Goal: Task Accomplishment & Management: Complete application form

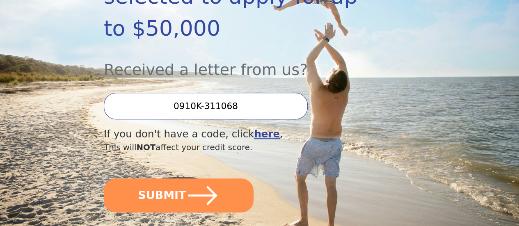
scroll to position [273, 0]
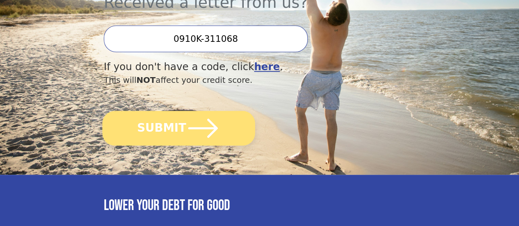
click at [208, 144] on icon "submit" at bounding box center [203, 128] width 34 height 34
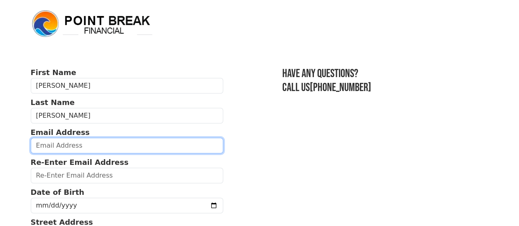
click at [57, 148] on input "email" at bounding box center [127, 146] width 193 height 16
drag, startPoint x: 57, startPoint y: 148, endPoint x: 53, endPoint y: 150, distance: 5.0
click at [53, 150] on input "email" at bounding box center [127, 146] width 193 height 16
type input "sblee087@gmail.com"
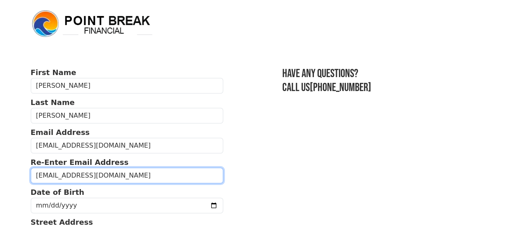
type input "sblee087@gmail.com"
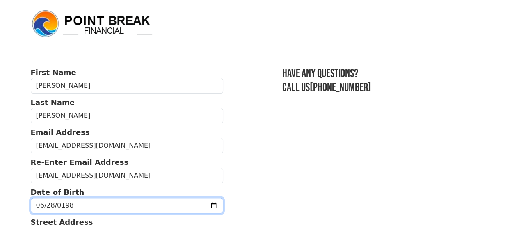
type input "1987-06-28"
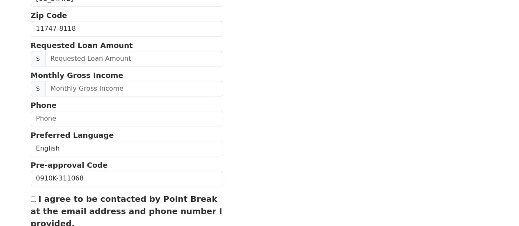
scroll to position [300, 0]
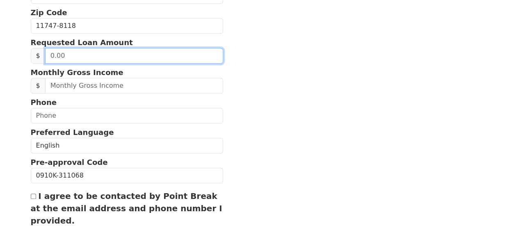
click at [148, 62] on input "text" at bounding box center [134, 56] width 178 height 16
type input "20,000.00"
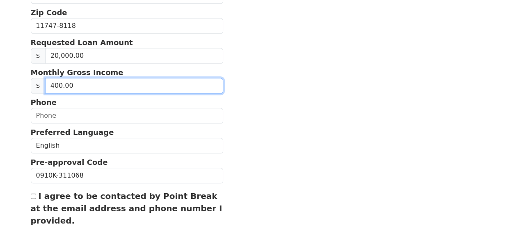
type input "4,000.00"
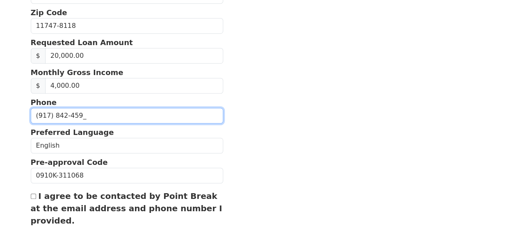
type input "(917) 842-4594"
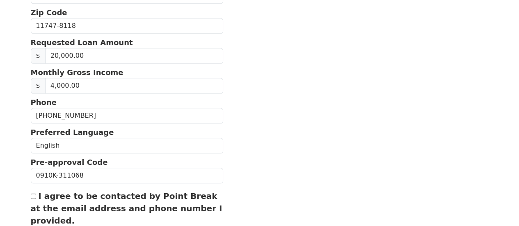
click at [34, 199] on input "I agree to be contacted by Point Break at the email address and phone number I …" at bounding box center [33, 196] width 5 height 5
checkbox input "true"
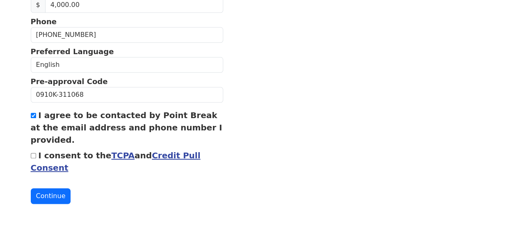
click at [34, 153] on input "I consent to the TCPA and Credit Pull Consent" at bounding box center [33, 155] width 5 height 5
checkbox input "true"
click at [46, 193] on button "Continue" at bounding box center [51, 196] width 40 height 16
